Goal: Information Seeking & Learning: Check status

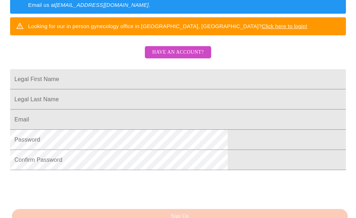
scroll to position [180, 0]
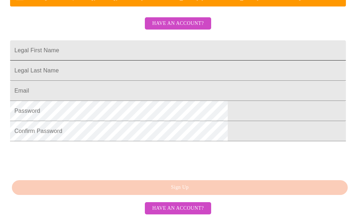
click at [205, 49] on input "Legal First Name" at bounding box center [178, 50] width 336 height 20
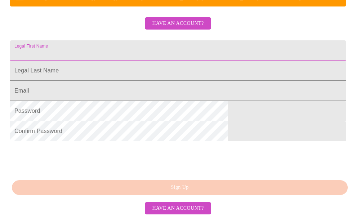
click at [192, 22] on span "Have an account?" at bounding box center [178, 23] width 52 height 9
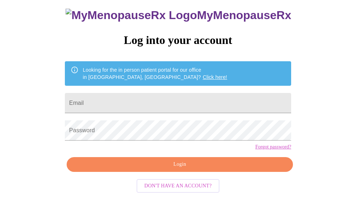
scroll to position [40, 0]
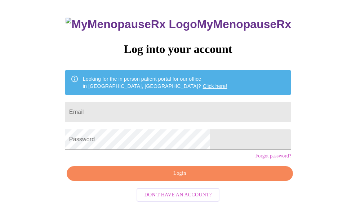
click at [166, 112] on input "Email" at bounding box center [178, 112] width 226 height 20
type input "[EMAIL_ADDRESS][DOMAIN_NAME]"
click at [192, 127] on div "MyMenopauseRx Log into your account Looking for the in person patient portal fo…" at bounding box center [178, 115] width 241 height 218
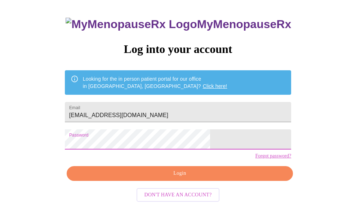
click at [208, 178] on span "Login" at bounding box center [180, 173] width 210 height 9
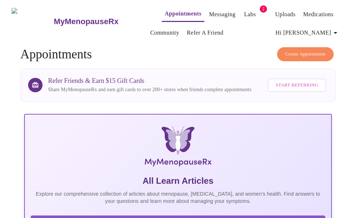
click at [244, 12] on link "Labs" at bounding box center [250, 14] width 12 height 10
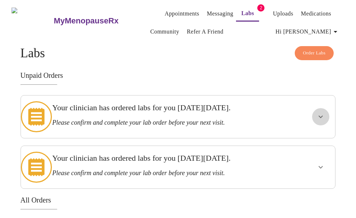
click at [323, 116] on icon "show more" at bounding box center [320, 116] width 9 height 9
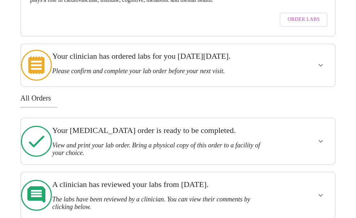
scroll to position [218, 0]
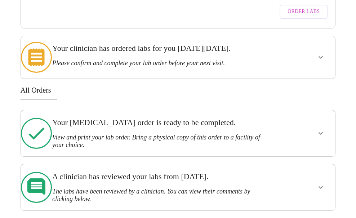
click at [323, 186] on icon "show more" at bounding box center [320, 187] width 4 height 3
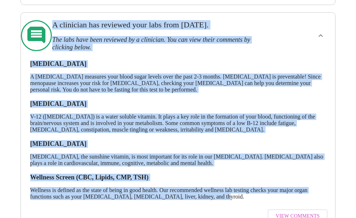
scroll to position [382, 0]
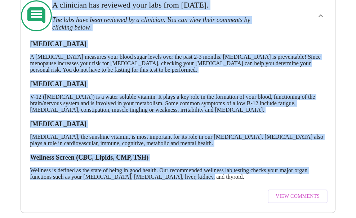
drag, startPoint x: 52, startPoint y: 28, endPoint x: 210, endPoint y: 181, distance: 220.1
click at [210, 181] on div "A clinician has reviewed your labs from [DATE]. The labs have been reviewed by …" at bounding box center [178, 102] width 315 height 221
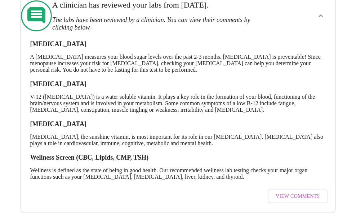
click at [234, 198] on div "View Comments" at bounding box center [178, 196] width 303 height 21
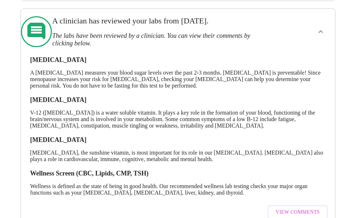
scroll to position [398, 0]
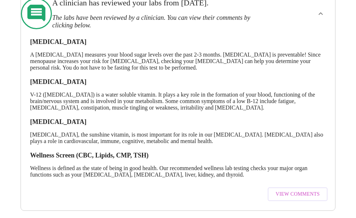
click at [299, 190] on span "View Comments" at bounding box center [298, 194] width 44 height 9
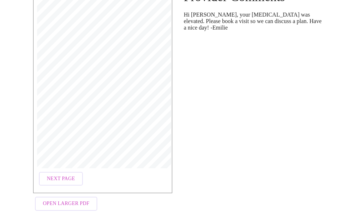
scroll to position [94, 0]
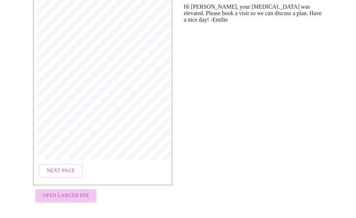
click at [56, 192] on span "Open Larger PDF" at bounding box center [66, 195] width 46 height 9
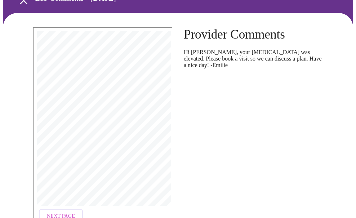
scroll to position [0, 0]
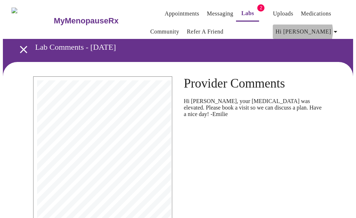
click at [336, 28] on icon "button" at bounding box center [335, 31] width 9 height 9
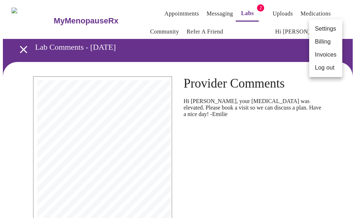
click at [330, 67] on li "Log out" at bounding box center [325, 67] width 33 height 13
